Goal: Task Accomplishment & Management: Use online tool/utility

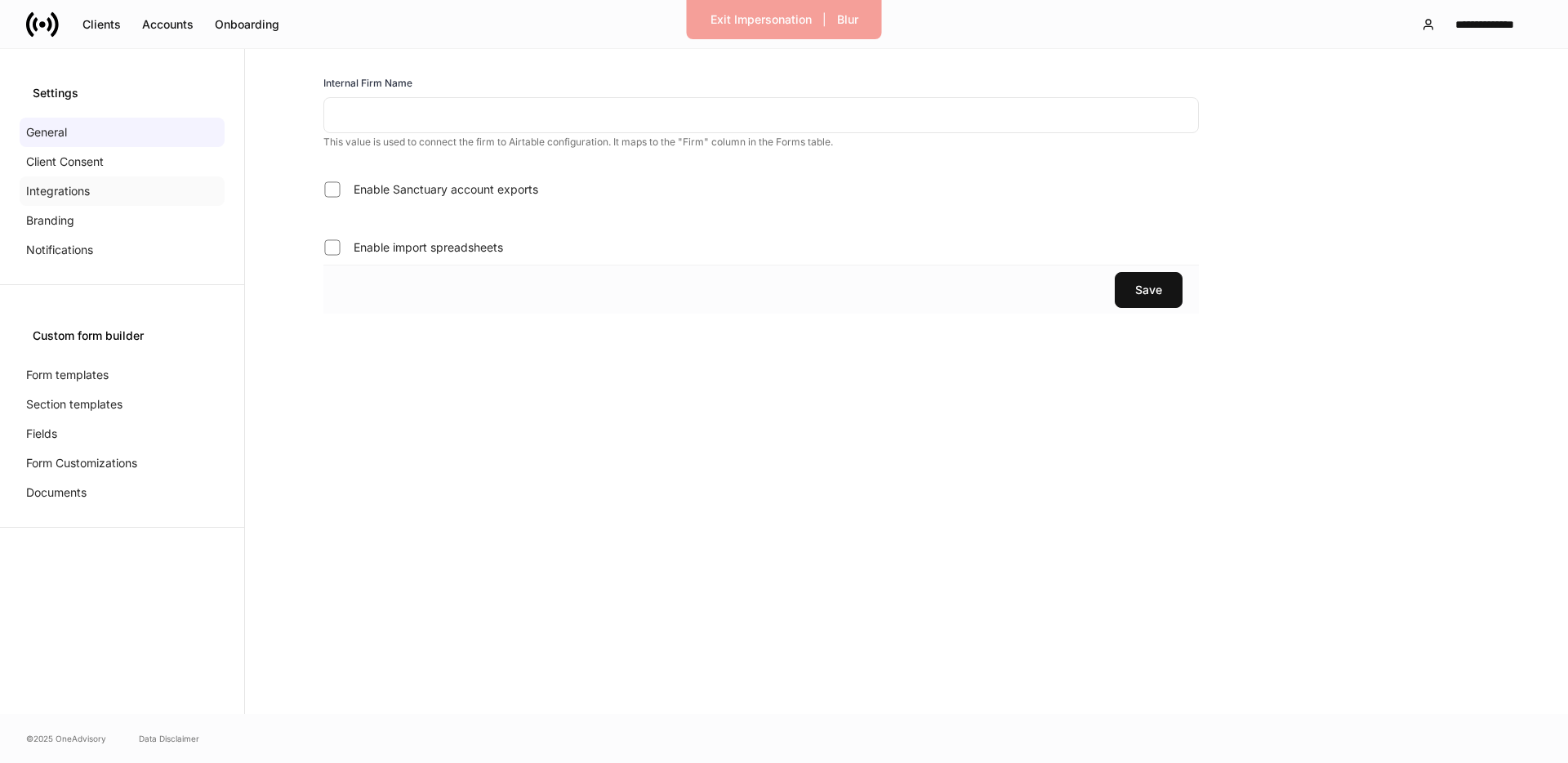
click at [60, 197] on p "Integrations" at bounding box center [58, 191] width 64 height 17
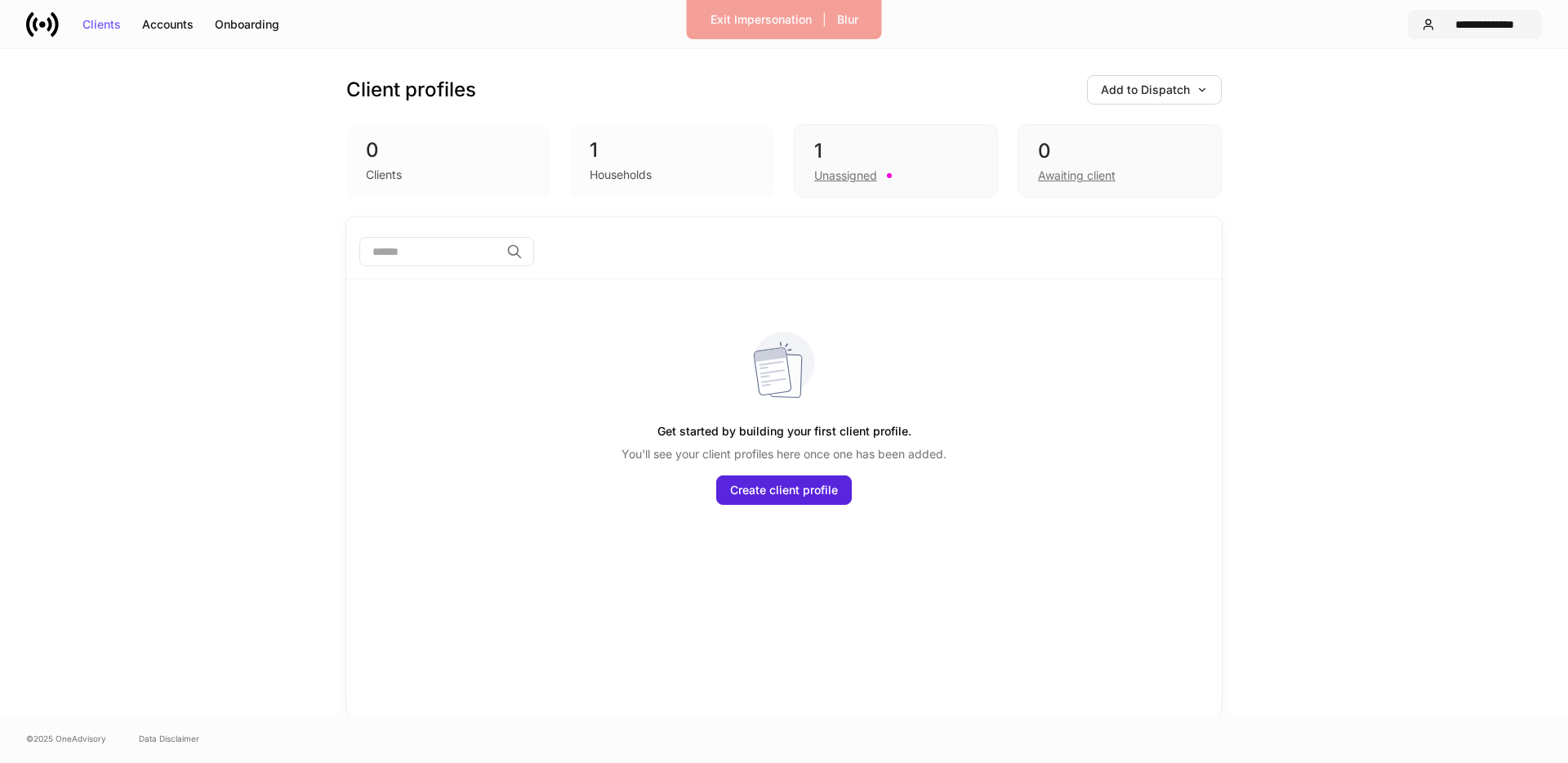
click at [1478, 35] on button "**********" at bounding box center [1475, 24] width 134 height 29
